Goal: Information Seeking & Learning: Learn about a topic

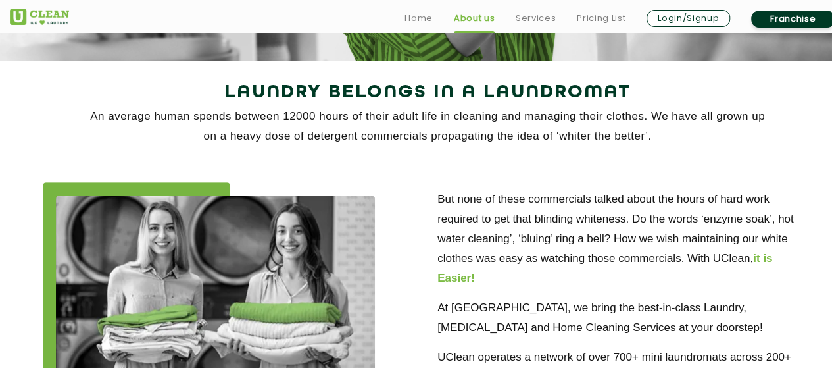
scroll to position [263, 0]
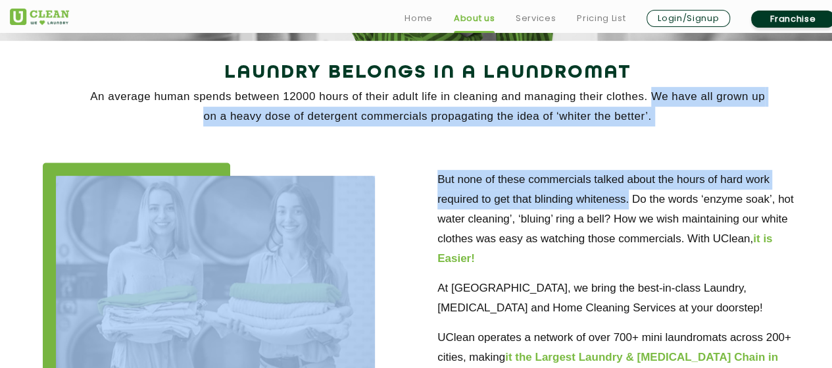
drag, startPoint x: 653, startPoint y: 95, endPoint x: 628, endPoint y: 206, distance: 113.4
click at [629, 201] on div "Laundry Belongs in a Laundromat An average human spends between 12000 hours of …" at bounding box center [427, 259] width 855 height 405
copy div "We have all grown up on a heavy dose of detergent commercials propagating the i…"
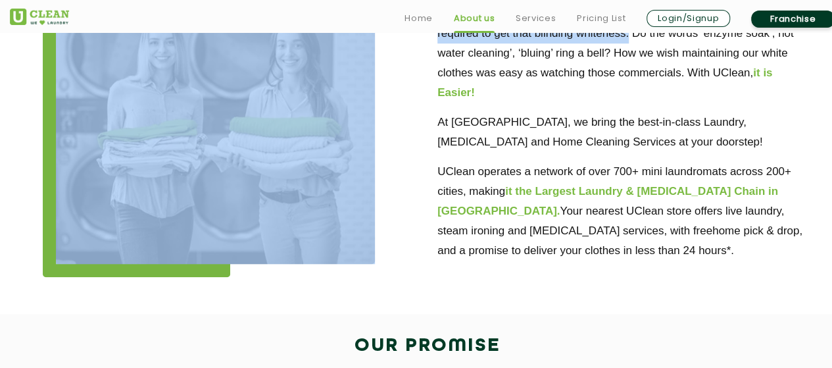
scroll to position [460, 0]
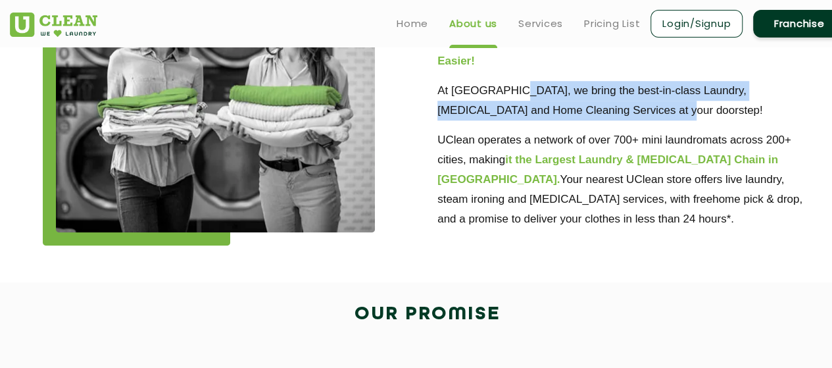
drag, startPoint x: 514, startPoint y: 93, endPoint x: 634, endPoint y: 107, distance: 120.5
click at [634, 107] on p "At [GEOGRAPHIC_DATA], we bring the best-in-class Laundry, [MEDICAL_DATA] and Ho…" at bounding box center [624, 100] width 375 height 39
copy p "bring the best-in-class Laundry, [MEDICAL_DATA] and Home Cleaning Services at y…"
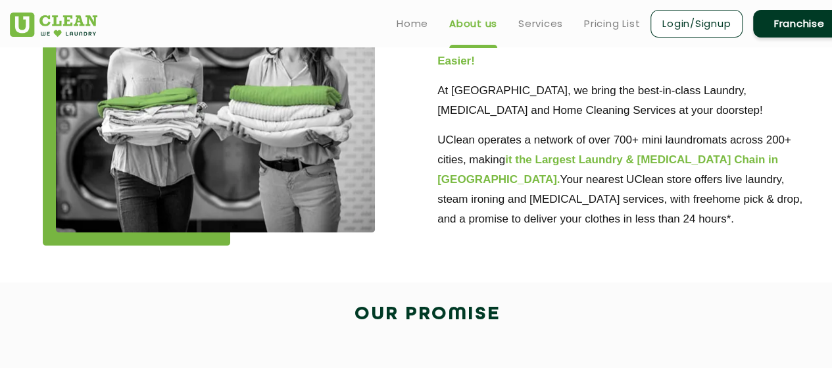
click at [726, 257] on div "But none of these commercials talked about the hours of hard work required to g…" at bounding box center [427, 105] width 855 height 320
click at [572, 180] on p "UClean operates a network of over 700+ mini laundromats across 200+ cities, mak…" at bounding box center [624, 179] width 375 height 99
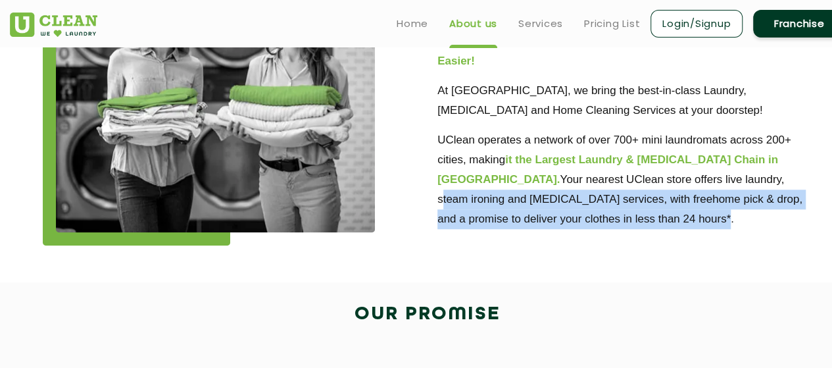
drag, startPoint x: 664, startPoint y: 180, endPoint x: 754, endPoint y: 222, distance: 98.6
click at [751, 222] on p "UClean operates a network of over 700+ mini laundromats across 200+ cities, mak…" at bounding box center [624, 179] width 375 height 99
copy p "steam ironing and [MEDICAL_DATA] services, with freehome pick & drop, and a pro…"
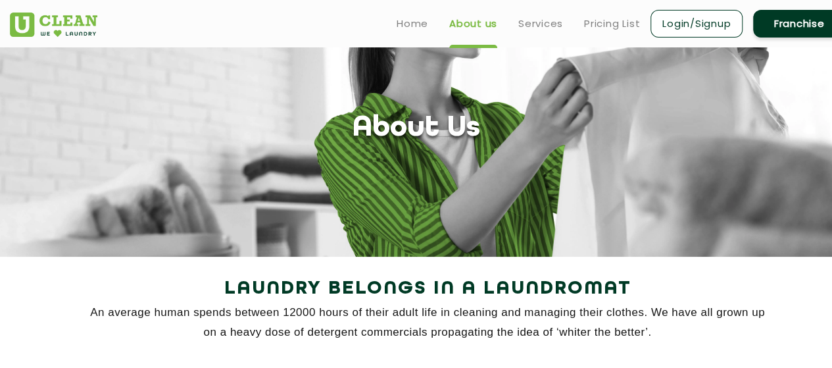
scroll to position [0, 0]
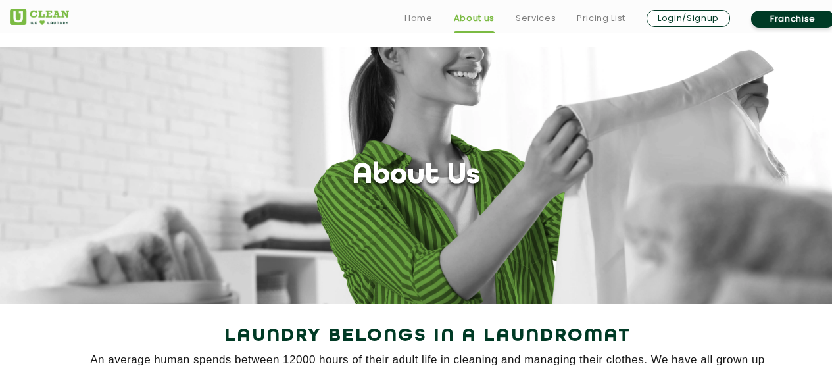
scroll to position [385, 0]
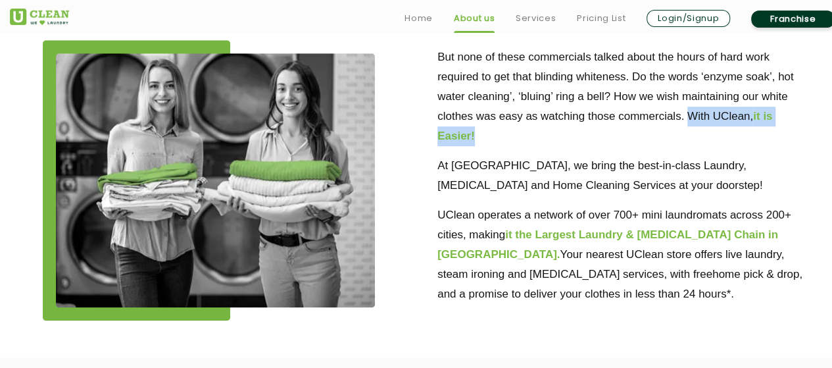
drag, startPoint x: 689, startPoint y: 114, endPoint x: 785, endPoint y: 131, distance: 97.4
click at [785, 131] on p "But none of these commercials talked about the hours of hard work required to g…" at bounding box center [624, 96] width 375 height 99
click at [399, 347] on section "Laundry Belongs in a Laundromat An average human spends between 12000 hours of …" at bounding box center [416, 137] width 832 height 439
